Goal: Communication & Community: Answer question/provide support

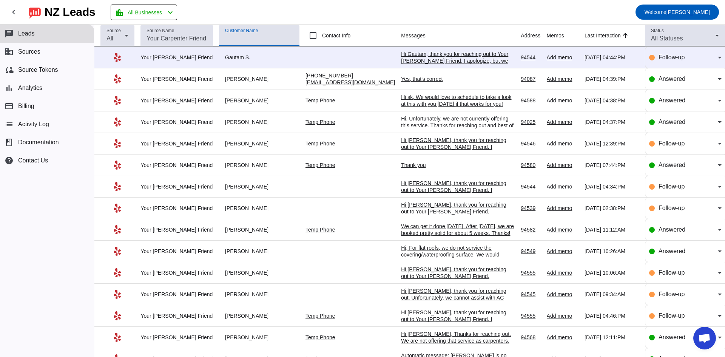
click at [308, 6] on mat-toolbar-row "chevron_left [GEOGRAPHIC_DATA] Leads location_city All Businesses chevron_left …" at bounding box center [362, 12] width 725 height 24
click at [413, 100] on div "Hi sk, We would love to schedule to take a look at this with you [DATE] if that…" at bounding box center [457, 104] width 113 height 20
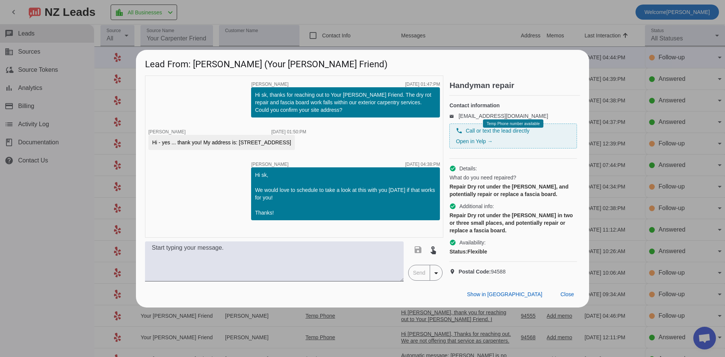
click at [214, 190] on div "timer close [PERSON_NAME] [DATE] 01:47:PM Hi sk, thanks for reaching out to You…" at bounding box center [294, 157] width 298 height 162
drag, startPoint x: 76, startPoint y: 192, endPoint x: 105, endPoint y: 185, distance: 30.4
click at [91, 188] on div at bounding box center [362, 178] width 725 height 357
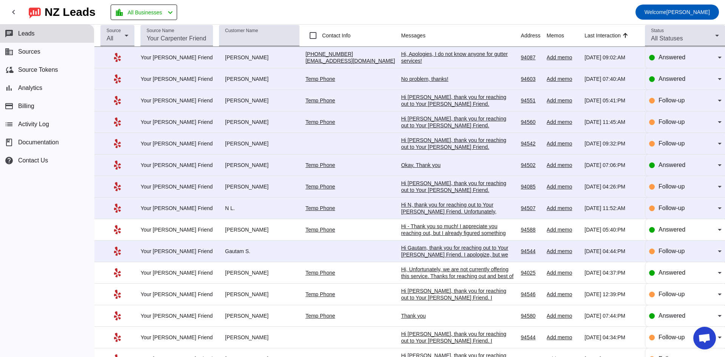
click at [443, 251] on div "Hi Gautam, thank you for reaching out to Your [PERSON_NAME] Friend. I apologize…" at bounding box center [457, 261] width 113 height 34
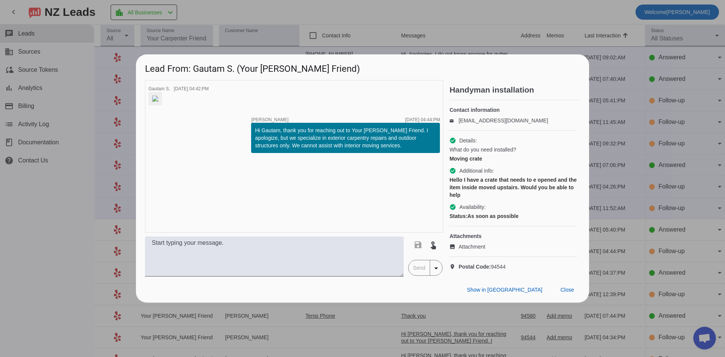
click at [66, 226] on div at bounding box center [362, 178] width 725 height 357
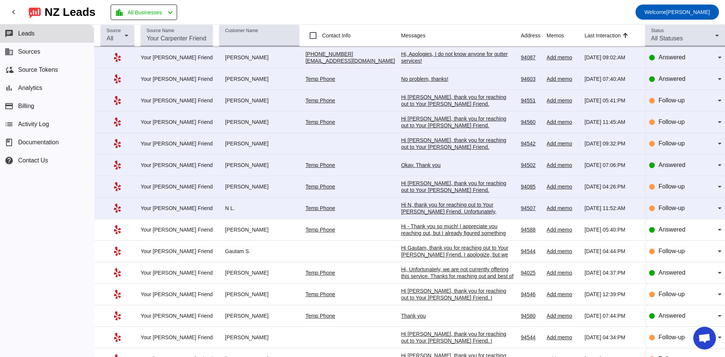
click at [424, 207] on div "Hi N, thank you for reaching out to Your Carpenter Friend. Unfortunately, tramp…" at bounding box center [457, 218] width 113 height 34
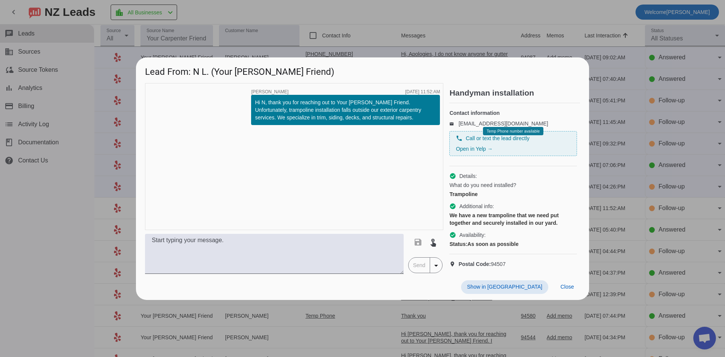
click at [84, 199] on div at bounding box center [362, 178] width 725 height 357
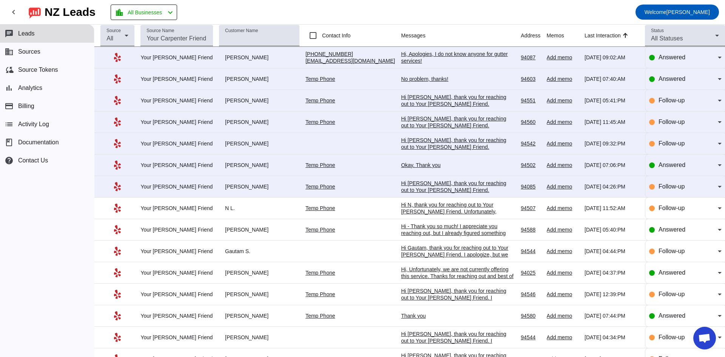
click at [428, 188] on div "Hi Shengpu, thank you for reaching out to Your Carpenter Friend. Unfortunately,…" at bounding box center [457, 197] width 113 height 34
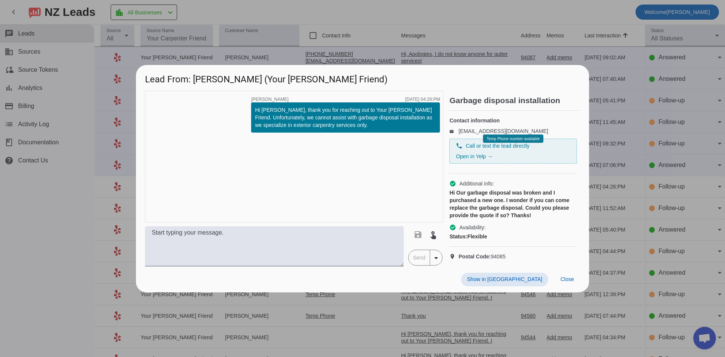
click at [48, 205] on div at bounding box center [362, 178] width 725 height 357
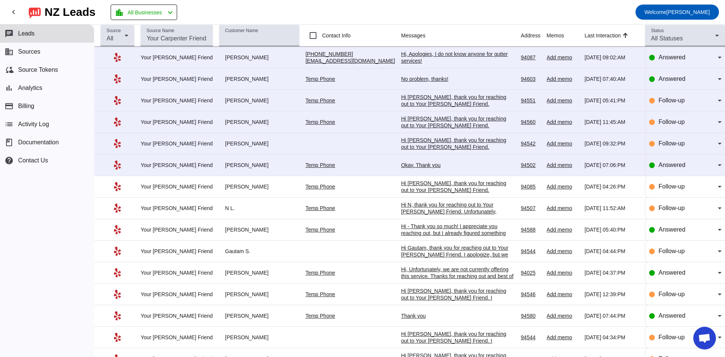
click at [401, 167] on div "Okay. Thank you" at bounding box center [457, 165] width 113 height 7
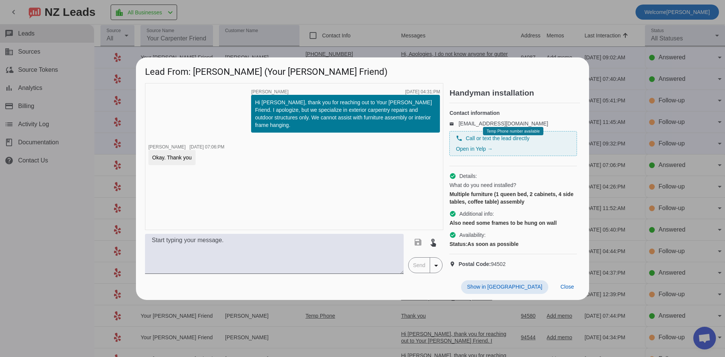
click at [63, 187] on div at bounding box center [362, 178] width 725 height 357
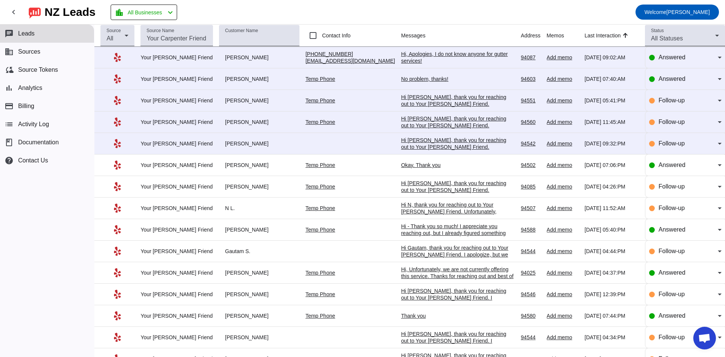
click at [418, 145] on div "Hi Annie, thank you for reaching out to Your Carpenter Friend. Unfortunately, w…" at bounding box center [457, 154] width 113 height 34
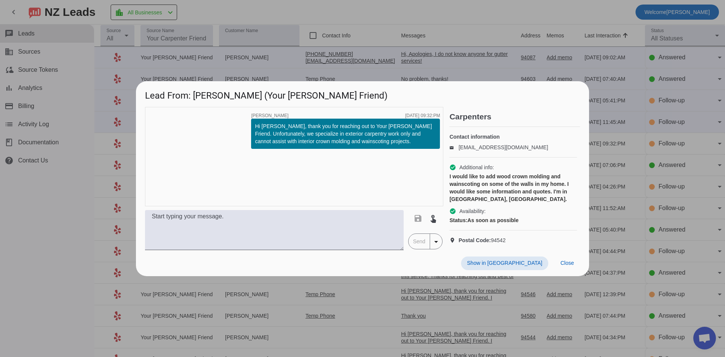
drag, startPoint x: 59, startPoint y: 216, endPoint x: 90, endPoint y: 206, distance: 33.3
click at [59, 216] on div at bounding box center [362, 178] width 725 height 357
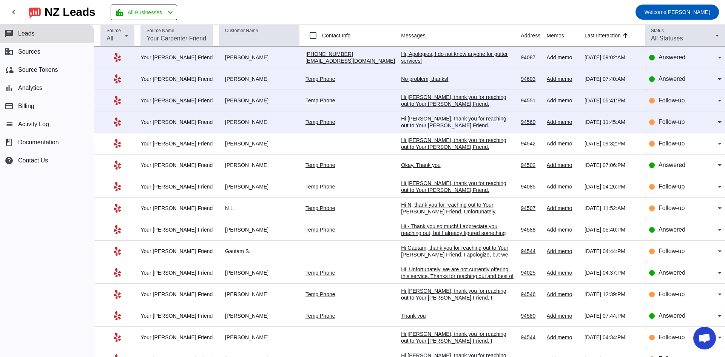
click at [430, 119] on div "Hi Anitha, thank you for reaching out to Your Carpenter Friend. Unfortunately, …" at bounding box center [457, 132] width 113 height 34
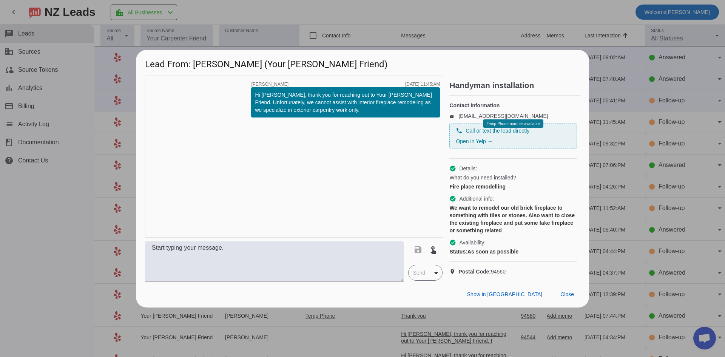
drag, startPoint x: 98, startPoint y: 223, endPoint x: 648, endPoint y: 1, distance: 593.3
click at [119, 217] on div at bounding box center [362, 178] width 725 height 357
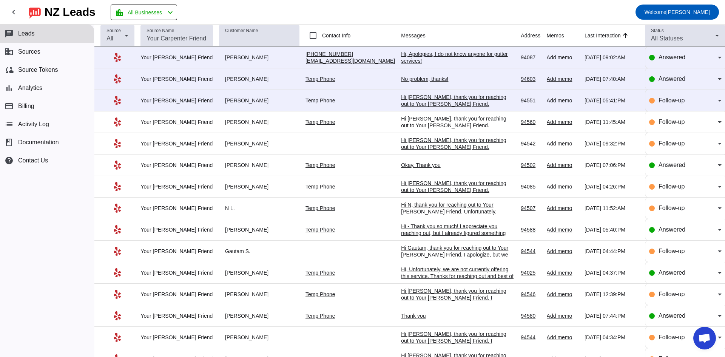
click at [419, 101] on div "Hi Amogh, thank you for reaching out to Your Carpenter Friend. Unfortunately, w…" at bounding box center [457, 114] width 113 height 41
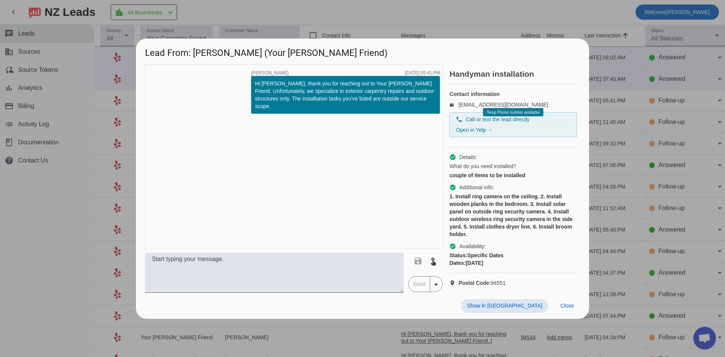
click at [73, 183] on div at bounding box center [362, 178] width 725 height 357
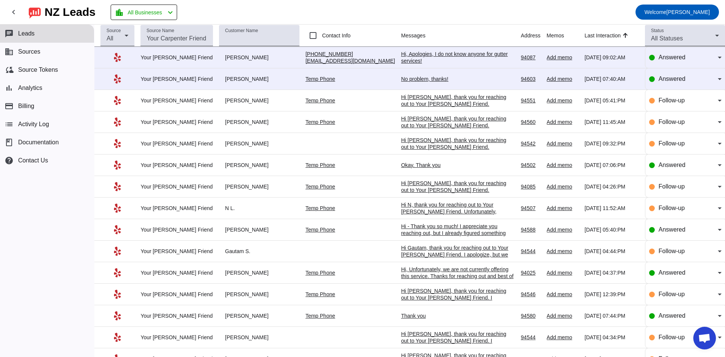
click at [413, 77] on div "No problem, thanks!" at bounding box center [457, 79] width 113 height 7
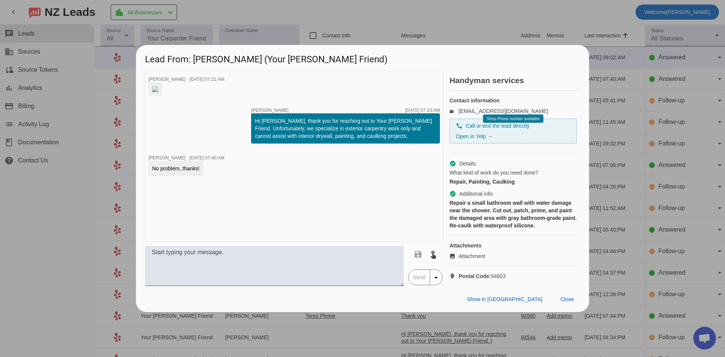
click at [62, 230] on div at bounding box center [362, 178] width 725 height 357
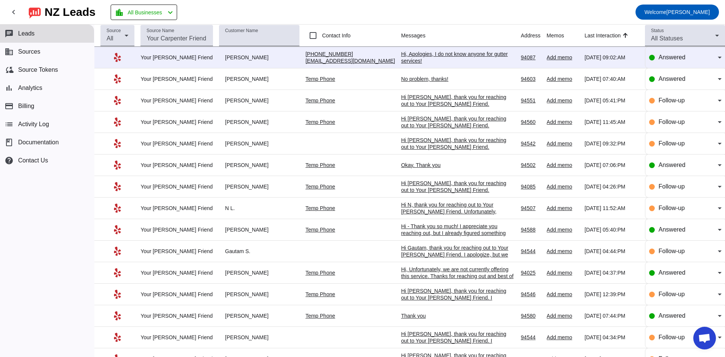
click at [402, 59] on div "Hi, Apologies, I do not know anyone for gutter services!" at bounding box center [457, 58] width 113 height 14
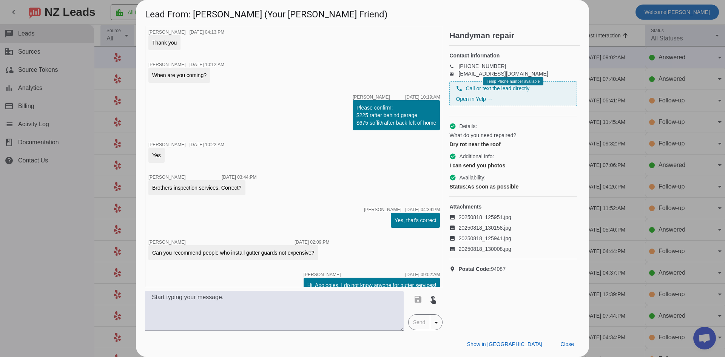
scroll to position [1307, 0]
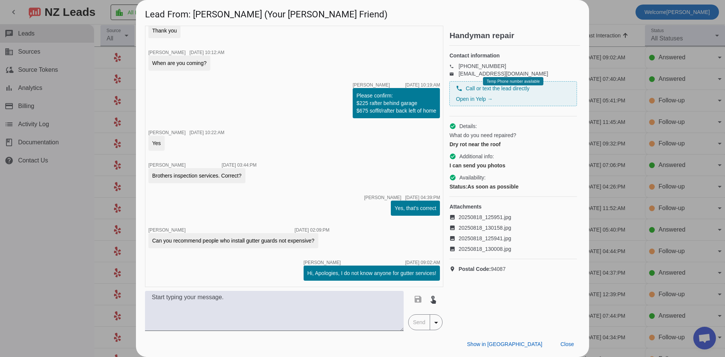
click at [63, 229] on div at bounding box center [362, 178] width 725 height 357
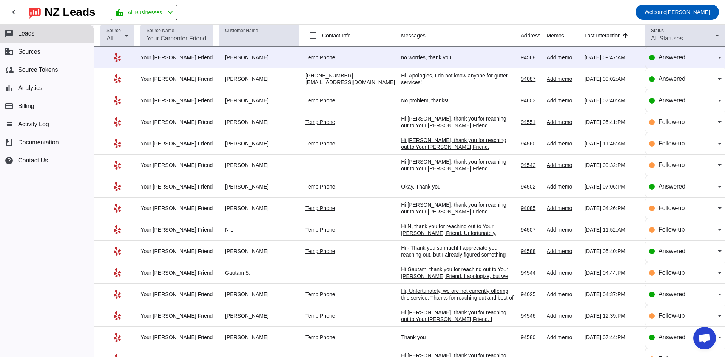
click at [419, 61] on td "no worries, thank you! 8/25/2025, 09:47:AM" at bounding box center [461, 58] width 120 height 22
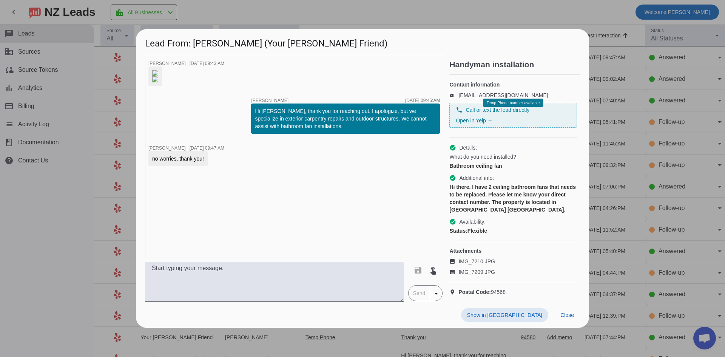
click at [70, 206] on div at bounding box center [362, 178] width 725 height 357
